Goal: Information Seeking & Learning: Learn about a topic

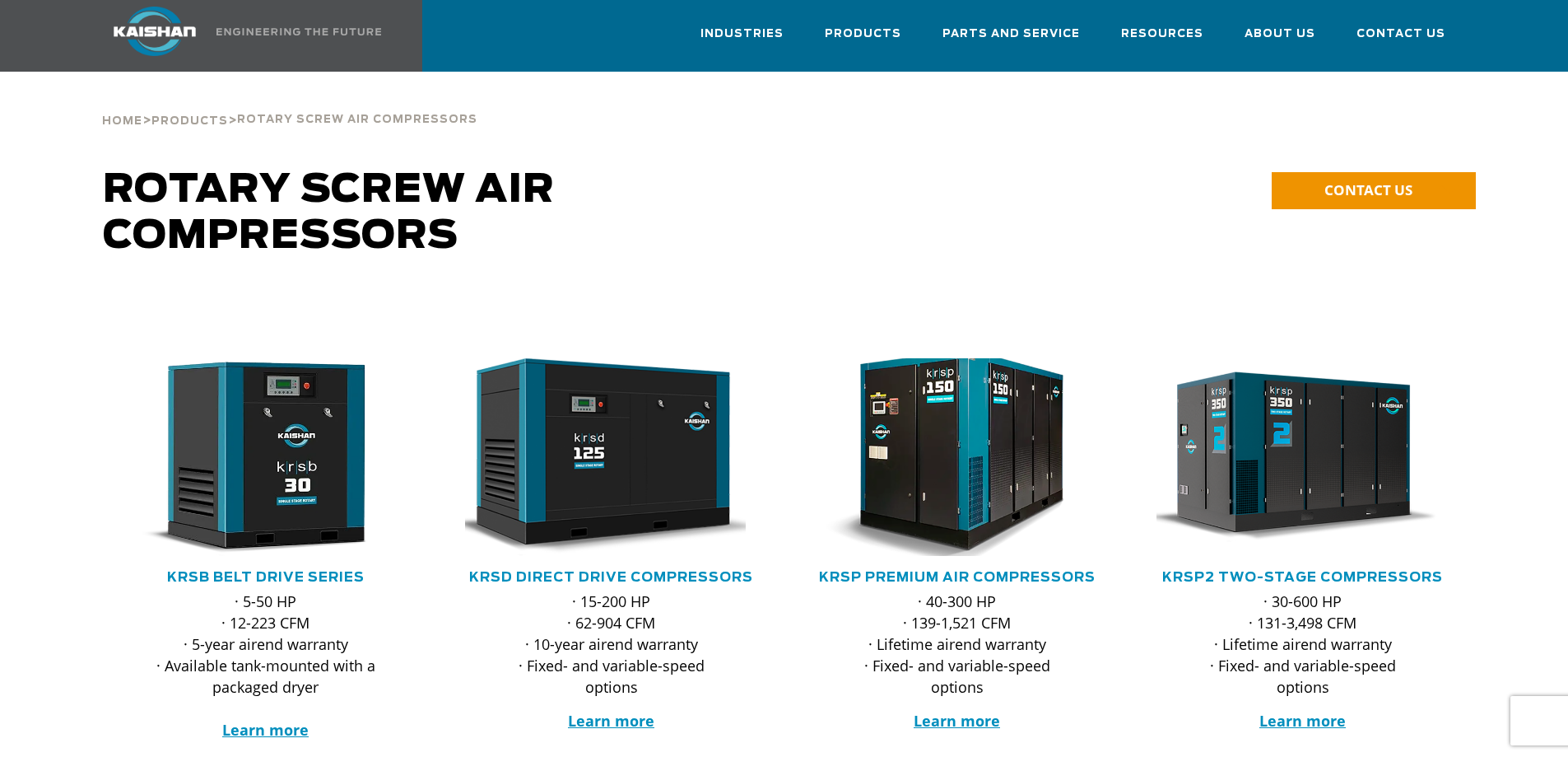
scroll to position [82, 0]
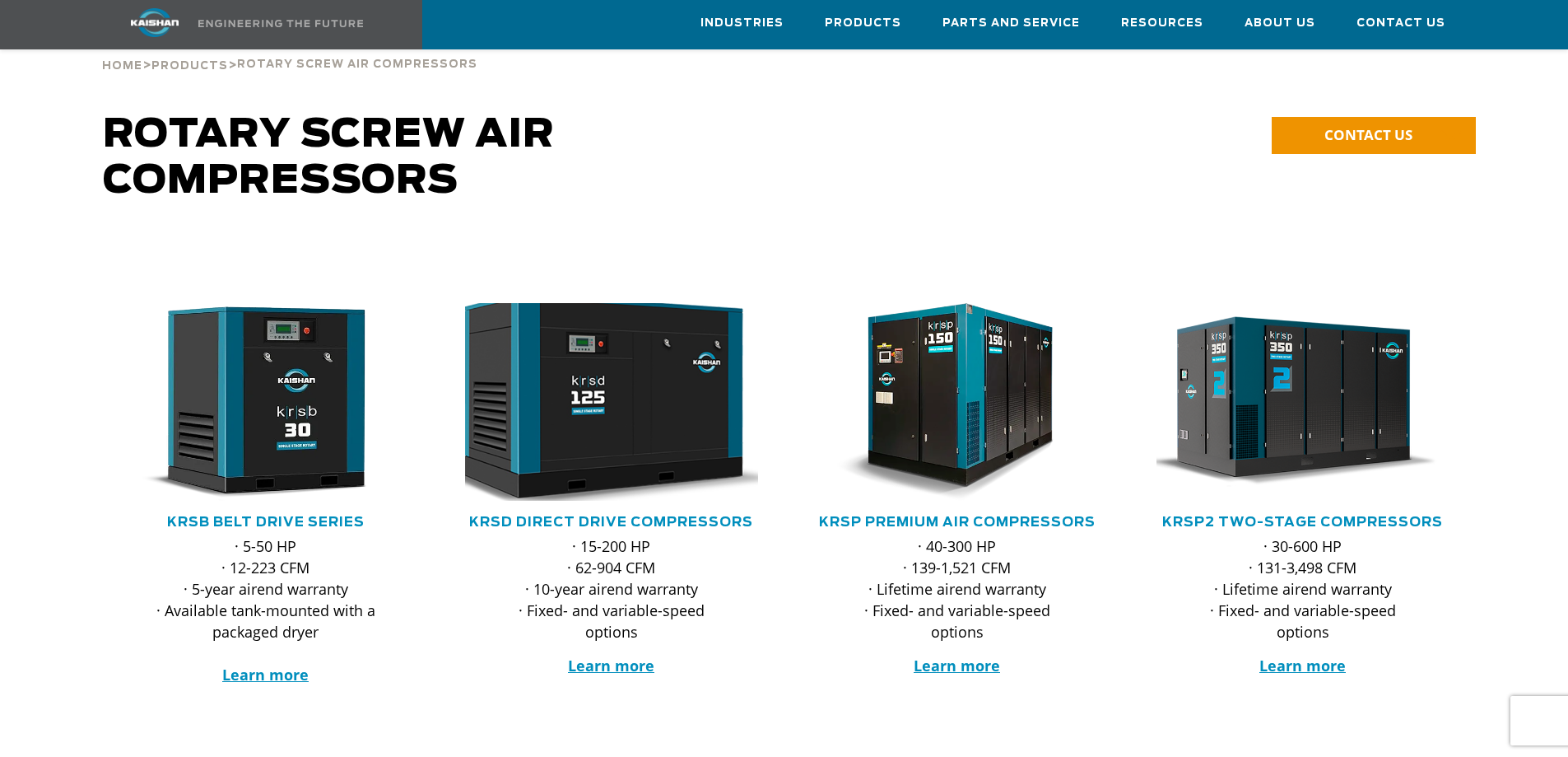
click at [639, 392] on img at bounding box center [599, 401] width 323 height 217
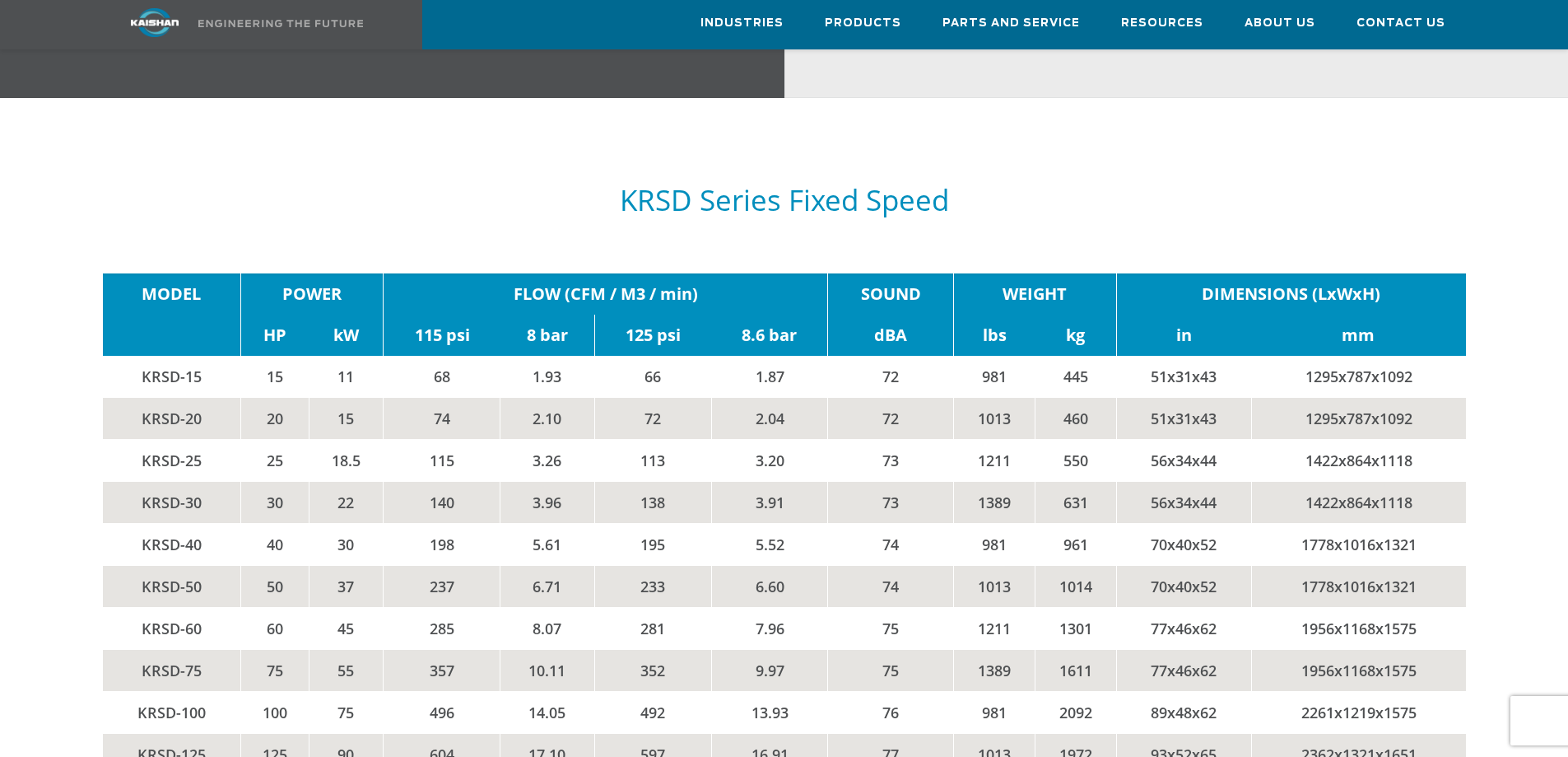
scroll to position [2635, 0]
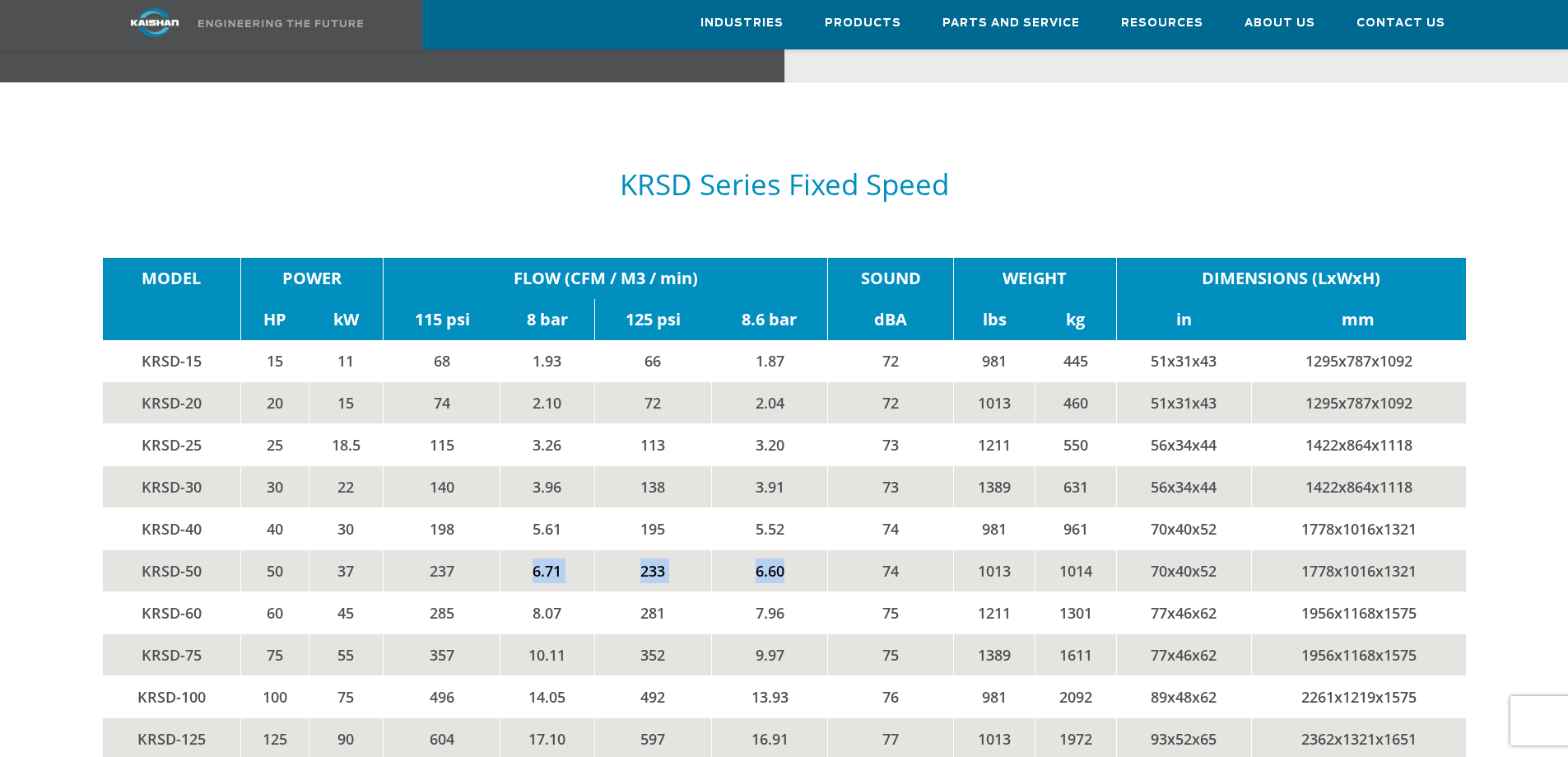
drag, startPoint x: 455, startPoint y: 538, endPoint x: 793, endPoint y: 545, distance: 338.1
click at [793, 549] on tr "KRSD-50 50 37 237 6.71 233 6.60 74 1013 1014 70x40x52 1778x1016x1321" at bounding box center [784, 570] width 1363 height 42
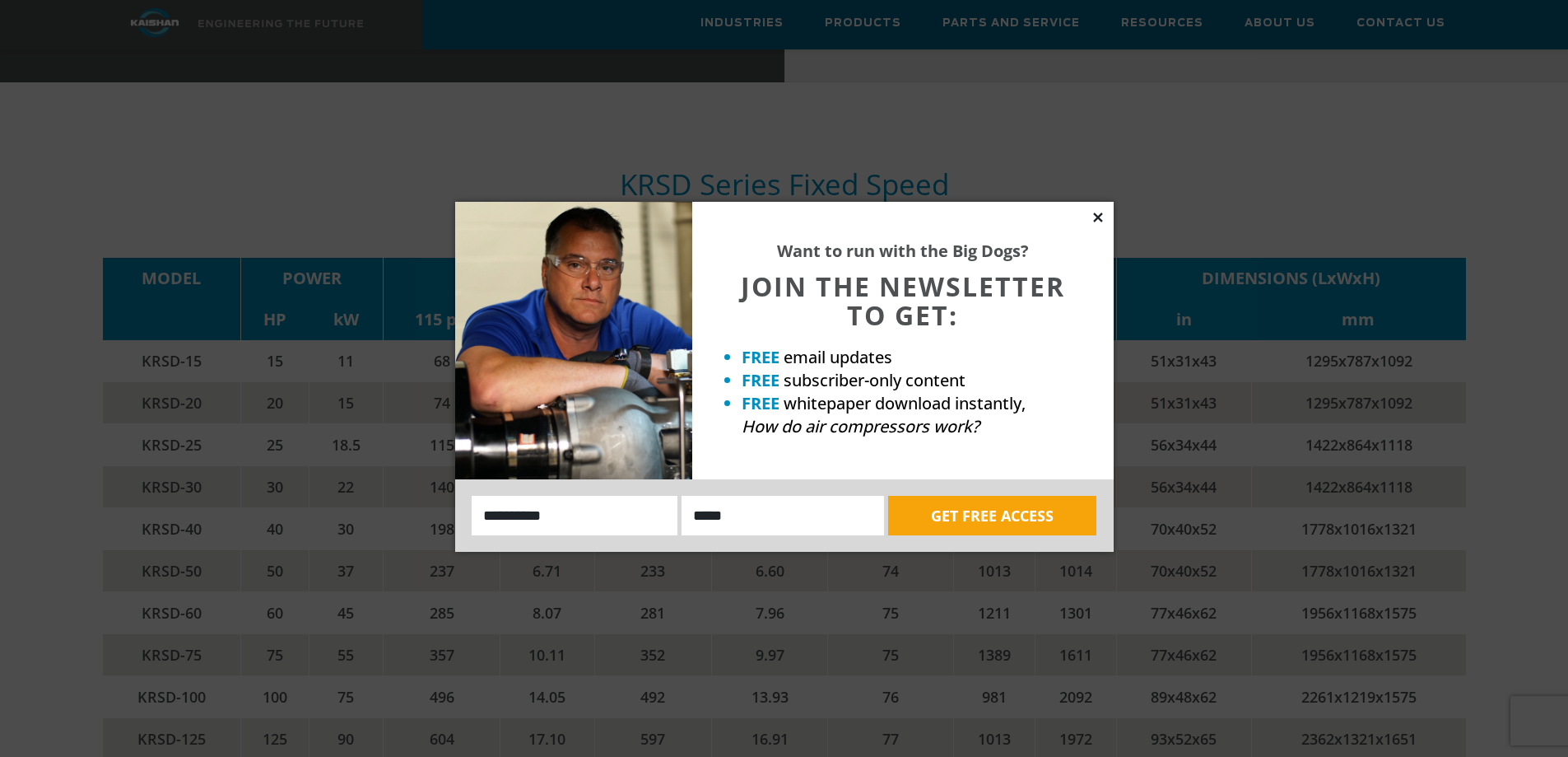
click at [1101, 210] on icon at bounding box center [1098, 217] width 15 height 15
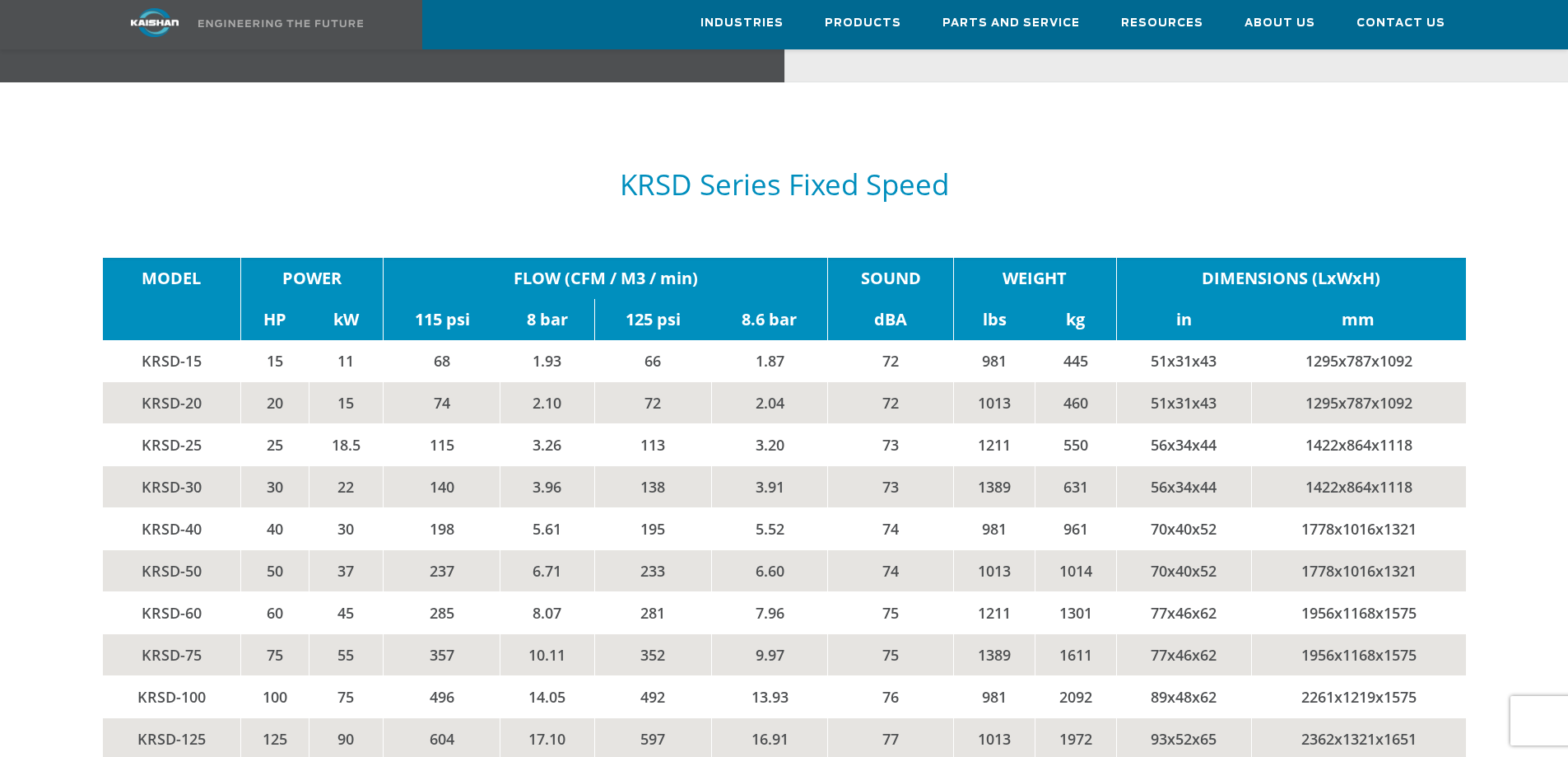
click at [177, 465] on td "KRSD-30" at bounding box center [171, 486] width 138 height 42
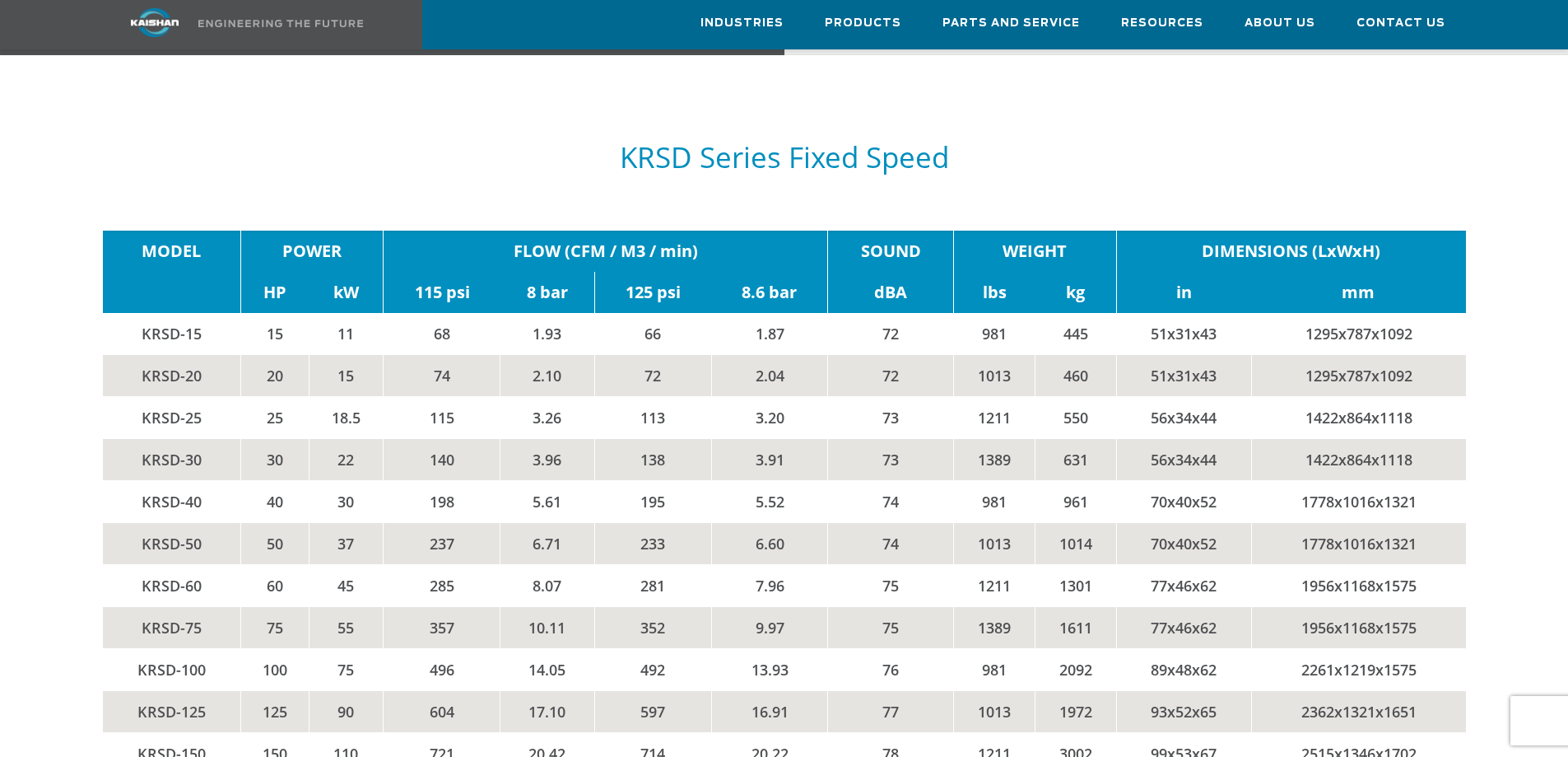
scroll to position [2718, 0]
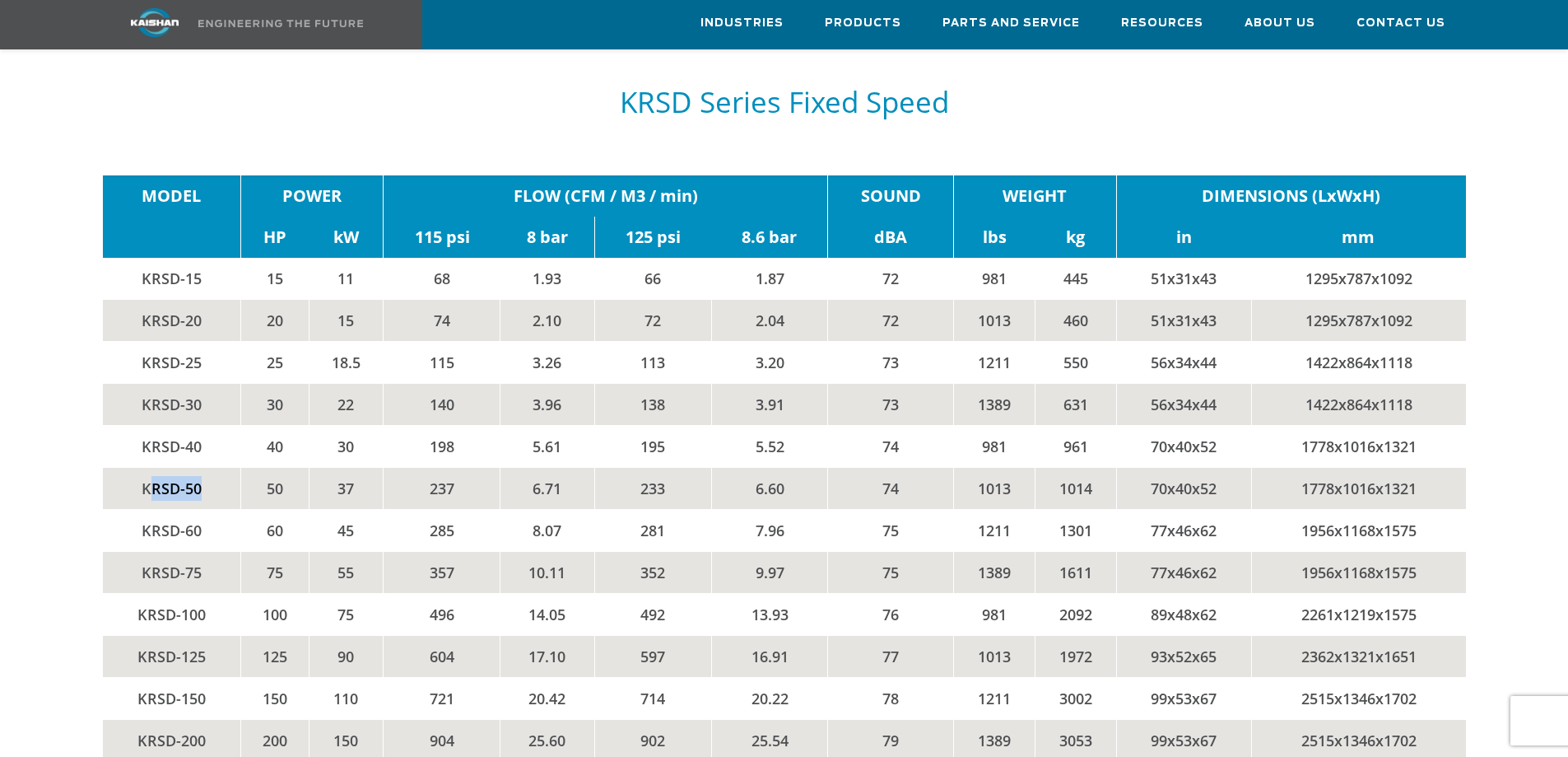
drag, startPoint x: 152, startPoint y: 455, endPoint x: 196, endPoint y: 452, distance: 44.1
click at [196, 467] on td "KRSD-50" at bounding box center [171, 488] width 138 height 42
drag, startPoint x: 143, startPoint y: 503, endPoint x: 188, endPoint y: 503, distance: 45.0
click at [188, 509] on td "KRSD-60" at bounding box center [171, 530] width 138 height 42
click at [189, 509] on td "KRSD-60" at bounding box center [171, 530] width 138 height 42
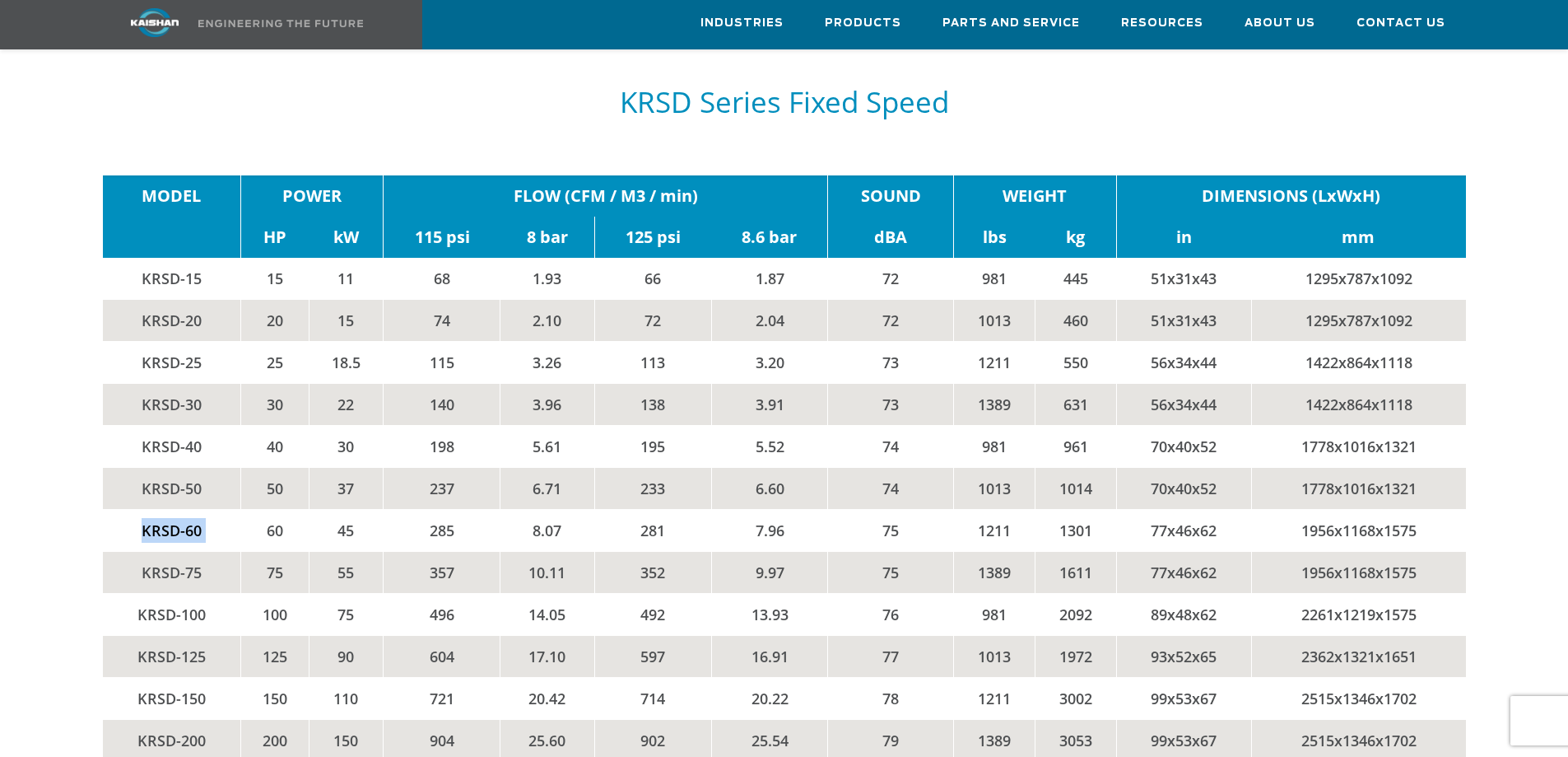
drag, startPoint x: 245, startPoint y: 515, endPoint x: 135, endPoint y: 496, distance: 111.6
click at [135, 509] on tr "KRSD-60 60 45 285 8.07 281 7.96 75 1211 1301 77x46x62 1956x1168x1575" at bounding box center [784, 530] width 1363 height 42
copy td "KRSD-60"
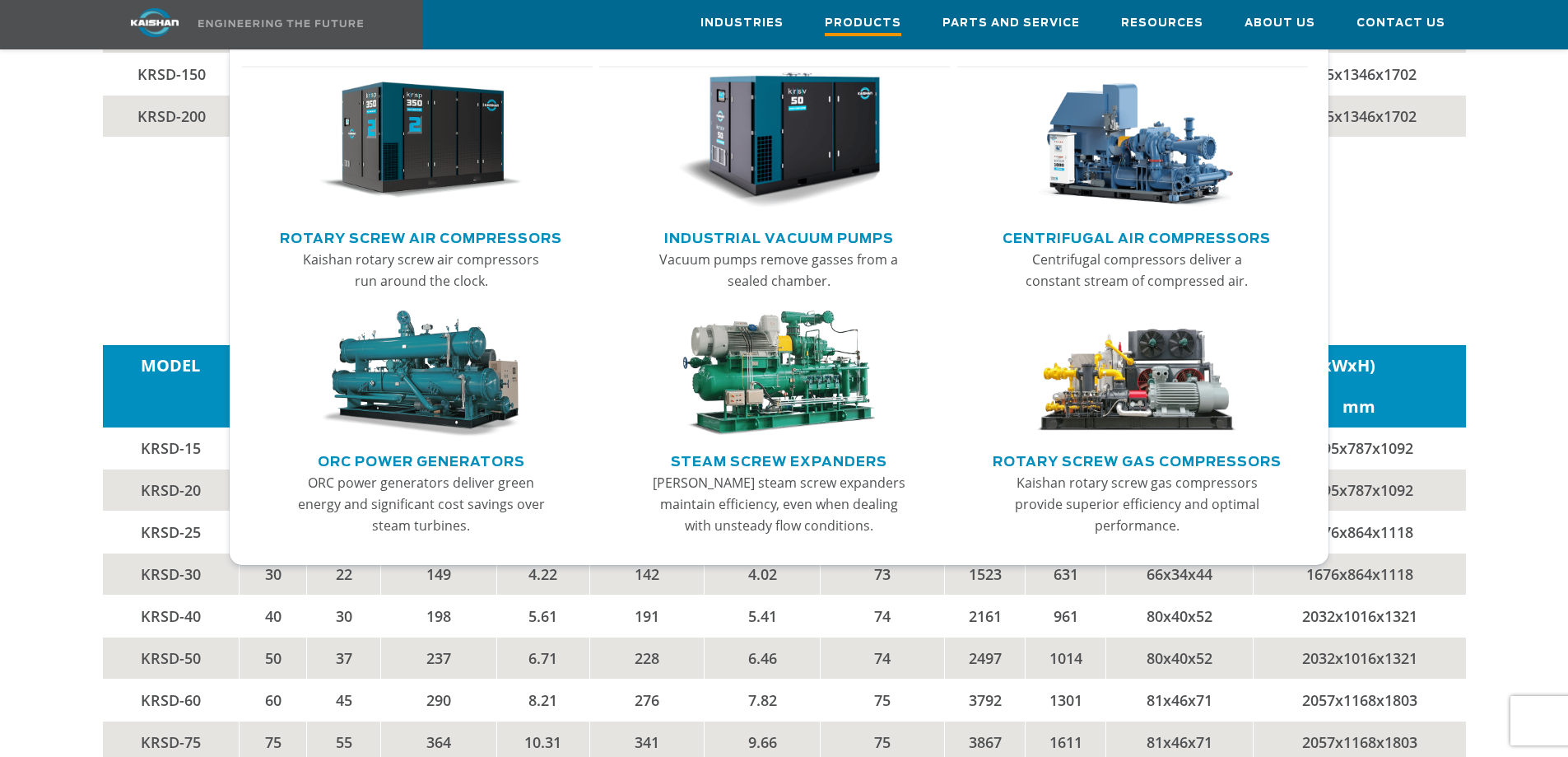
scroll to position [3336, 0]
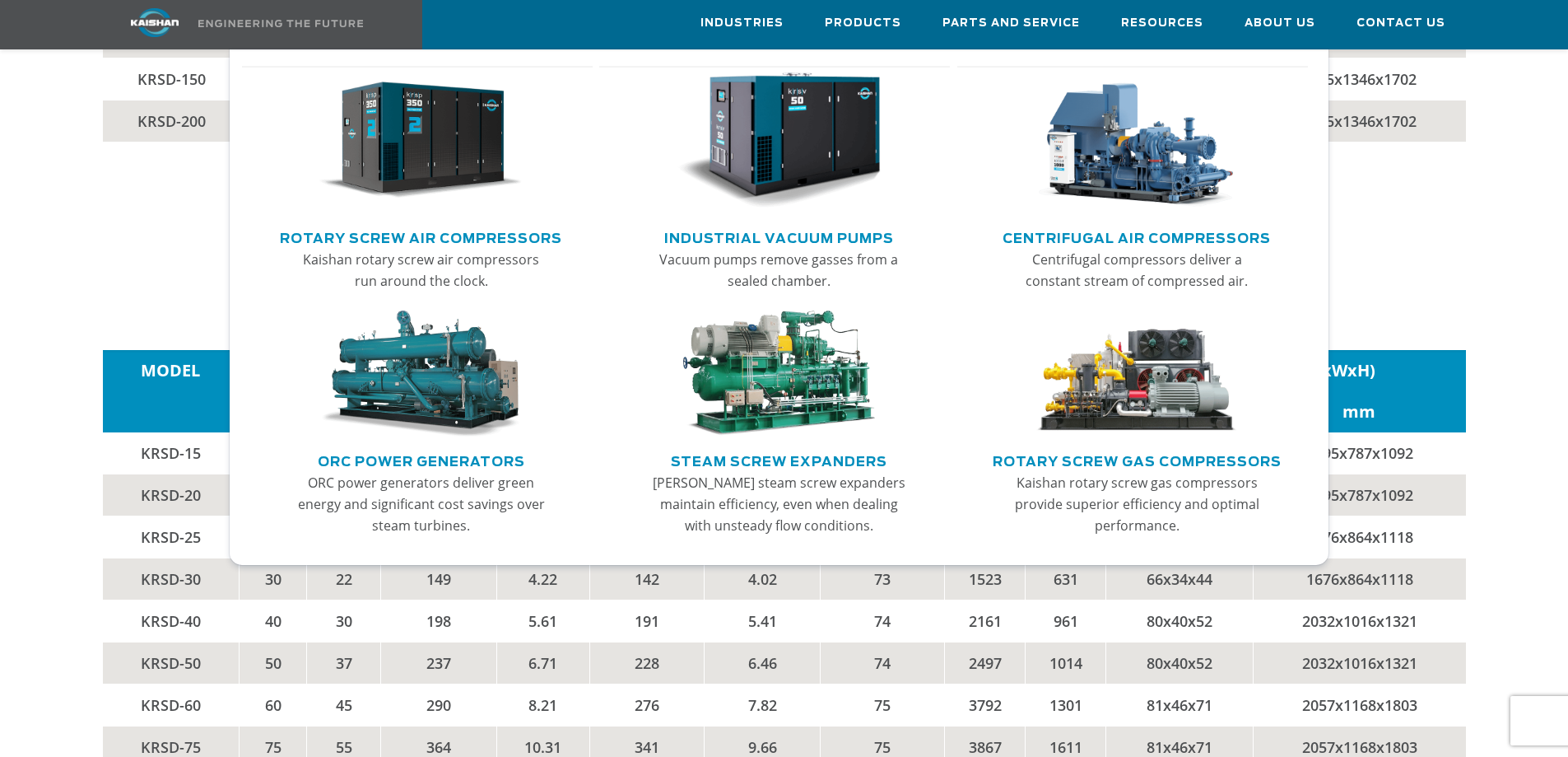
click at [456, 124] on img "Main menu" at bounding box center [420, 140] width 202 height 136
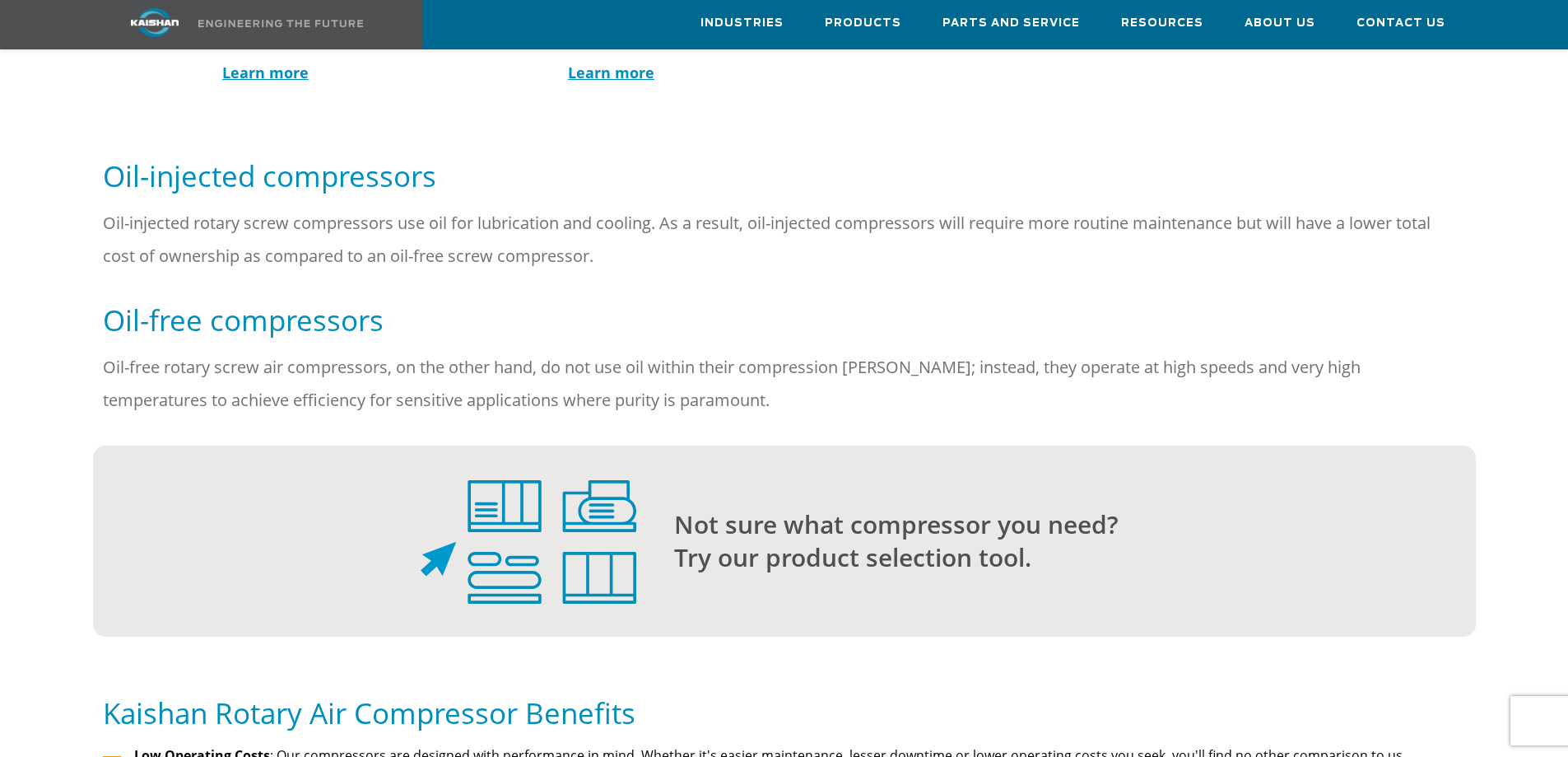
scroll to position [1152, 0]
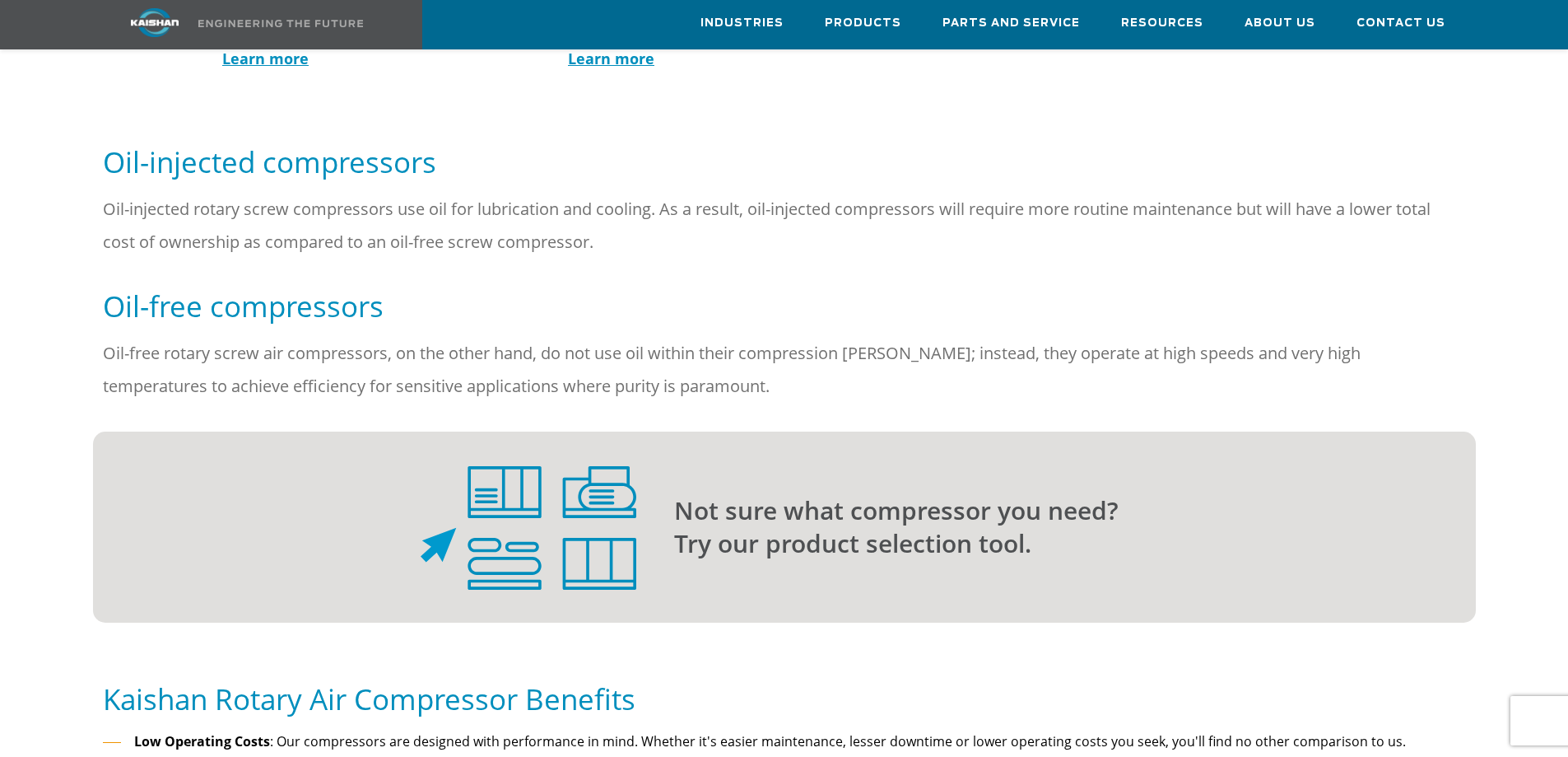
click at [700, 494] on p "Not sure what compressor you need? Try our product selection tool." at bounding box center [1042, 527] width 736 height 66
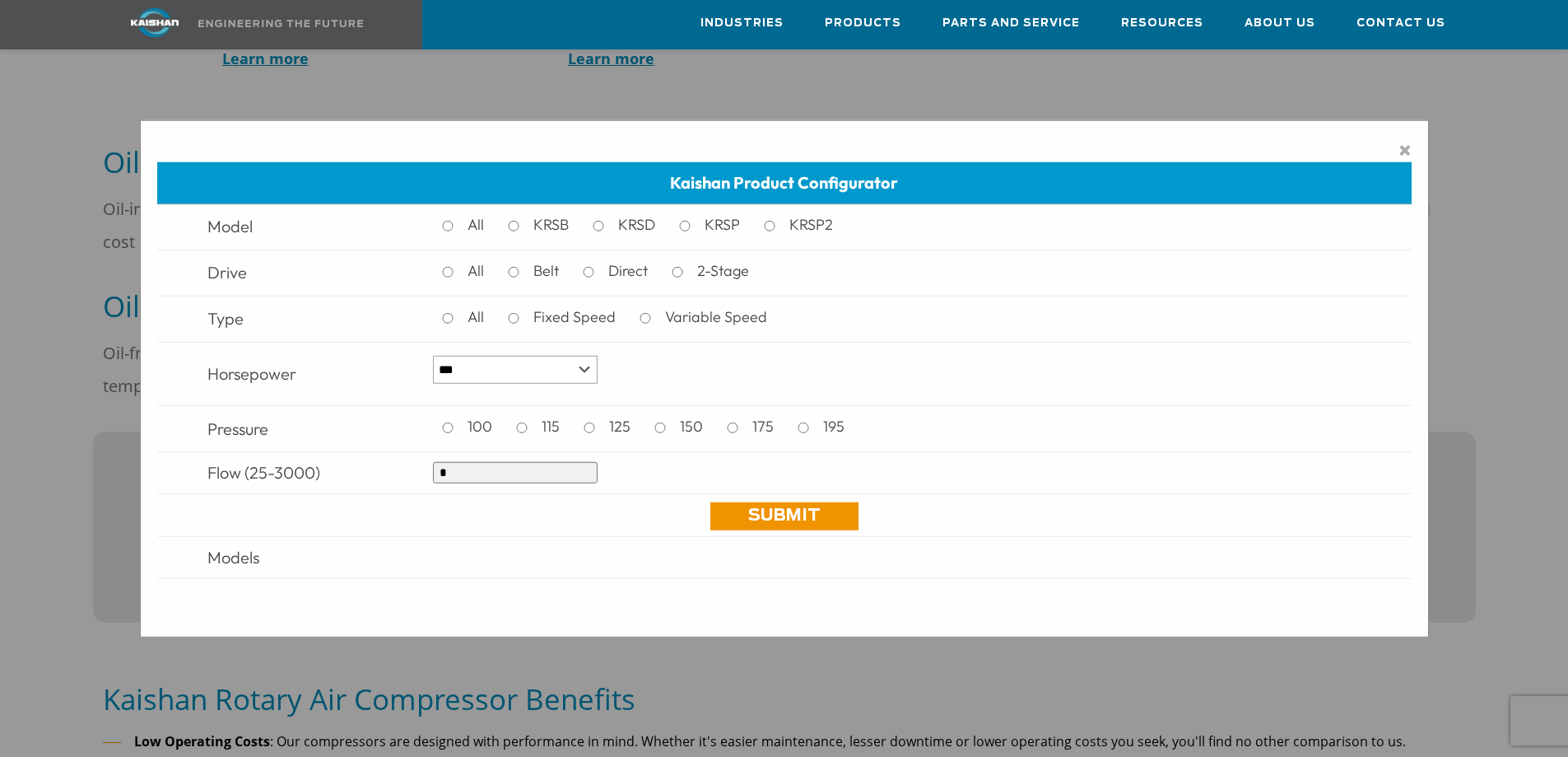
click at [426, 546] on td at bounding box center [897, 557] width 944 height 42
click at [426, 545] on td at bounding box center [897, 557] width 944 height 42
click at [1403, 146] on span "×" at bounding box center [1404, 148] width 13 height 25
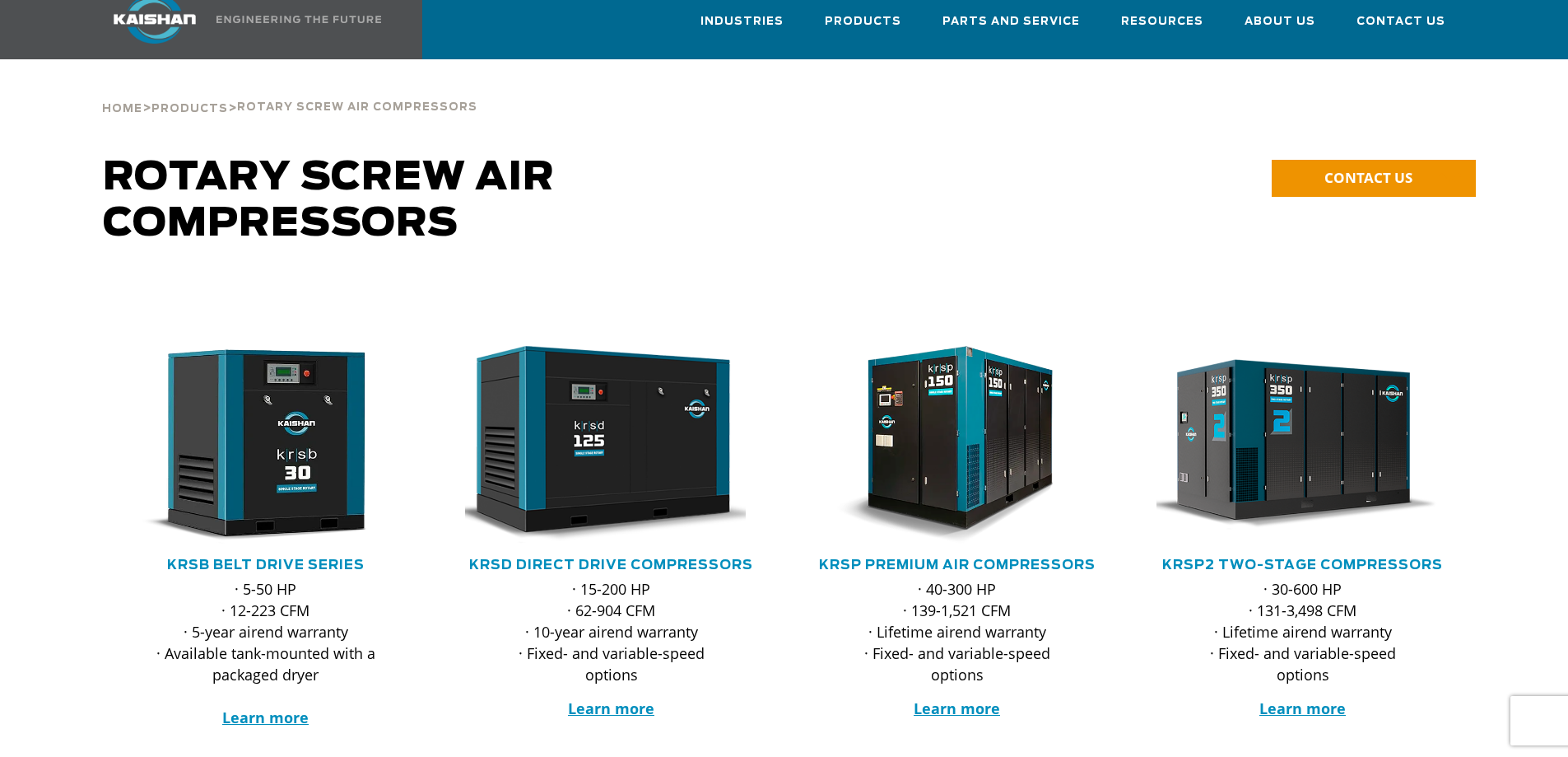
scroll to position [0, 0]
